Goal: Answer question/provide support: Answer question/provide support

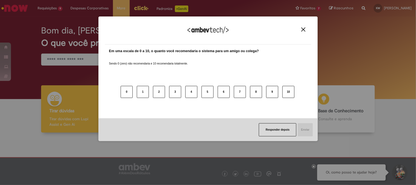
click at [304, 34] on div "Agradecemos seu feedback!" at bounding box center [208, 33] width 206 height 21
click at [298, 27] on div "Agradecemos seu feedback!" at bounding box center [208, 33] width 206 height 21
click at [302, 28] on img "Close" at bounding box center [303, 29] width 4 height 4
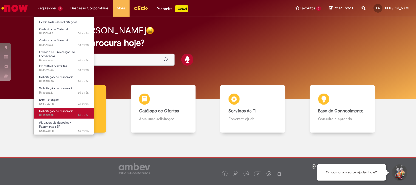
click at [67, 113] on link "Solicitação de numerário 13d atrás 13 [PERSON_NAME] atrás R13540265" at bounding box center [64, 113] width 60 height 10
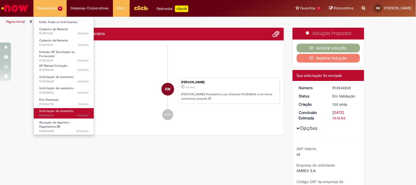
click at [66, 111] on span "Solicitação de numerário" at bounding box center [56, 111] width 35 height 4
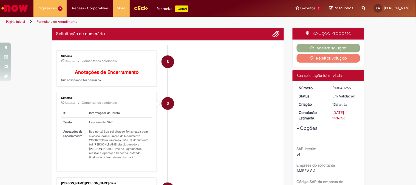
click at [184, 108] on li "S Sistema 17h atrás 17 horas atrás Comentários adicionais # Informações da Tare…" at bounding box center [168, 131] width 224 height 79
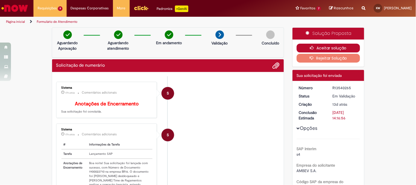
click at [330, 45] on button "Aceitar solução" at bounding box center [328, 48] width 63 height 9
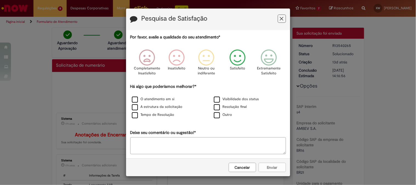
click at [234, 60] on icon "Feedback" at bounding box center [237, 57] width 21 height 16
click at [229, 106] on label "Resolução final" at bounding box center [230, 106] width 33 height 5
click at [267, 170] on button "Enviar" at bounding box center [272, 167] width 27 height 9
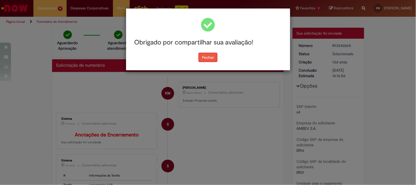
click at [206, 56] on button "Fechar" at bounding box center [207, 57] width 19 height 9
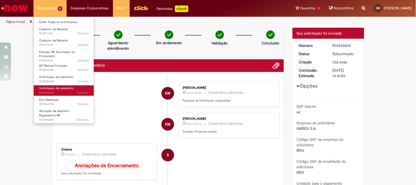
click at [67, 91] on span "6d atrás 6 [PERSON_NAME] atrás R13558623" at bounding box center [63, 92] width 49 height 4
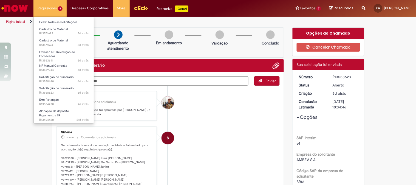
click at [42, 10] on li "Requisições 8 Exibir Todas as Solicitações Cadastro de Material 3d atrás 3 [PER…" at bounding box center [49, 8] width 33 height 16
click at [59, 80] on span "6d atrás 6 [PERSON_NAME] atrás R13558640" at bounding box center [63, 81] width 49 height 4
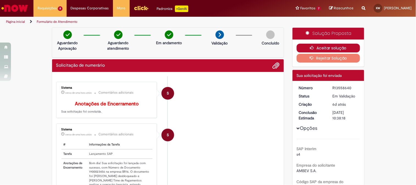
click at [336, 46] on button "Aceitar solução" at bounding box center [328, 48] width 63 height 9
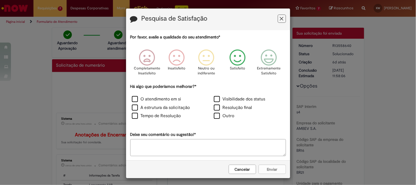
click at [242, 56] on icon "Feedback" at bounding box center [237, 57] width 21 height 16
click at [235, 106] on label "Resolução final" at bounding box center [233, 107] width 38 height 6
click at [272, 168] on button "Enviar" at bounding box center [272, 168] width 27 height 9
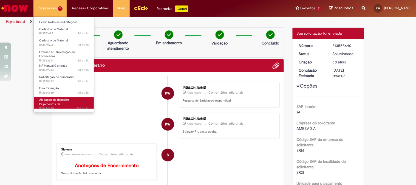
click at [47, 100] on span "Alocação de depósito - Pagamentos BR" at bounding box center [55, 102] width 32 height 8
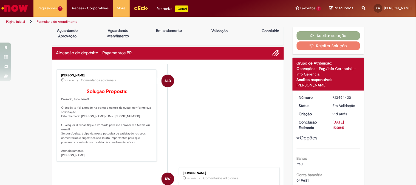
scroll to position [5, 0]
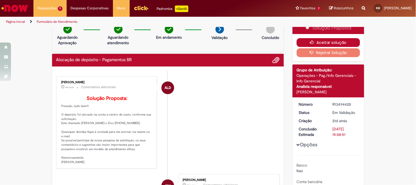
click at [330, 40] on button "Aceitar solução" at bounding box center [328, 42] width 63 height 9
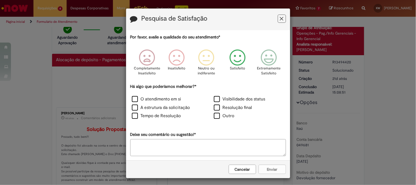
click at [238, 57] on icon "Feedback" at bounding box center [237, 57] width 21 height 16
click at [221, 106] on label "Resolução final" at bounding box center [233, 107] width 38 height 6
click at [271, 169] on button "Enviar" at bounding box center [272, 168] width 27 height 9
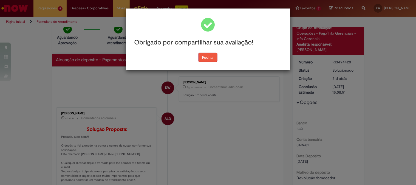
click at [204, 58] on button "Fechar" at bounding box center [207, 57] width 19 height 9
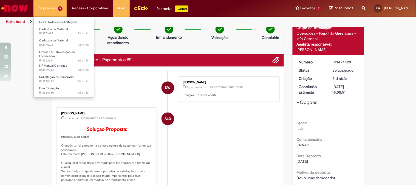
click at [47, 7] on li "Requisições 6 Exibir Todas as Solicitações Cadastro de Material 3d atrás 3 [PER…" at bounding box center [49, 8] width 33 height 16
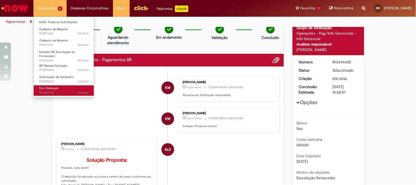
click at [49, 88] on span "Erro Retenção" at bounding box center [49, 88] width 20 height 4
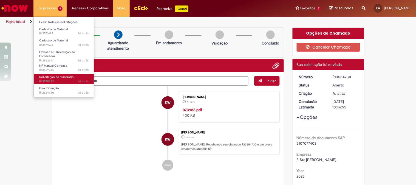
click at [51, 80] on span "6d atrás 6 [PERSON_NAME] atrás R13558623" at bounding box center [63, 81] width 49 height 4
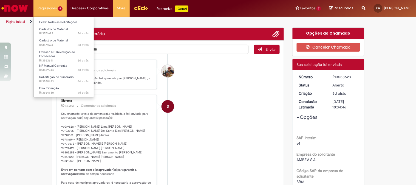
click at [47, 5] on li "Requisições 6 Exibir Todas as Solicitações Cadastro de Material 3d atrás 3 [PER…" at bounding box center [49, 8] width 33 height 16
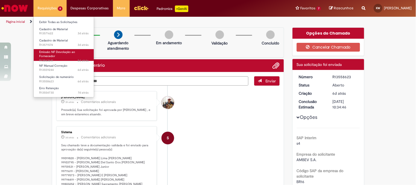
click at [46, 51] on span "Emissão NF Devolução ao Fornecedor" at bounding box center [57, 54] width 36 height 8
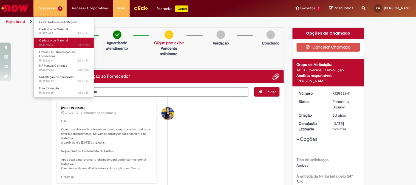
click at [56, 42] on link "Cadastro de Material 3d atrás 3 [PERSON_NAME] atrás R13571574" at bounding box center [64, 43] width 60 height 10
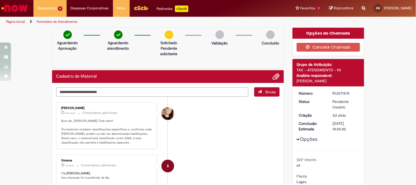
click at [84, 91] on textarea "Digite sua mensagem aqui..." at bounding box center [152, 91] width 192 height 9
drag, startPoint x: 127, startPoint y: 93, endPoint x: 40, endPoint y: 89, distance: 86.8
click at [123, 94] on textarea "**********" at bounding box center [152, 91] width 192 height 9
type textarea "**********"
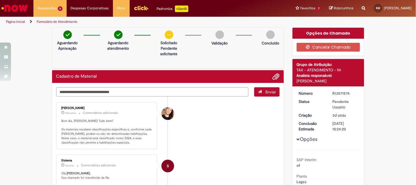
click at [272, 90] on span "Enviar" at bounding box center [270, 91] width 11 height 5
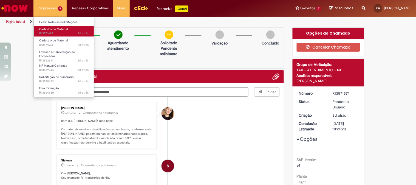
click at [47, 29] on span "Cadastro de Material" at bounding box center [53, 29] width 29 height 4
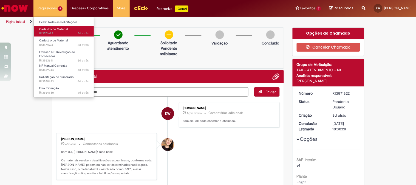
click at [54, 33] on span "3d atrás 3 [PERSON_NAME] atrás R13571622" at bounding box center [63, 33] width 49 height 4
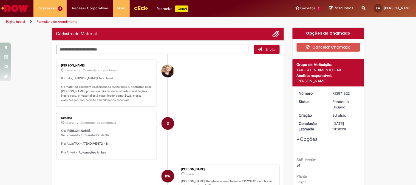
click at [97, 51] on textarea "Digite sua mensagem aqui..." at bounding box center [152, 49] width 192 height 9
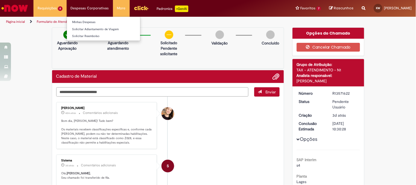
paste textarea "**********"
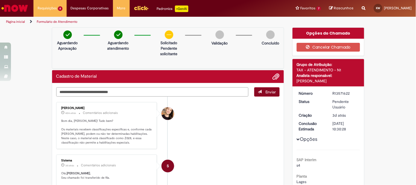
type textarea "**********"
click at [267, 92] on span "Enviar" at bounding box center [270, 91] width 11 height 5
